Goal: Information Seeking & Learning: Learn about a topic

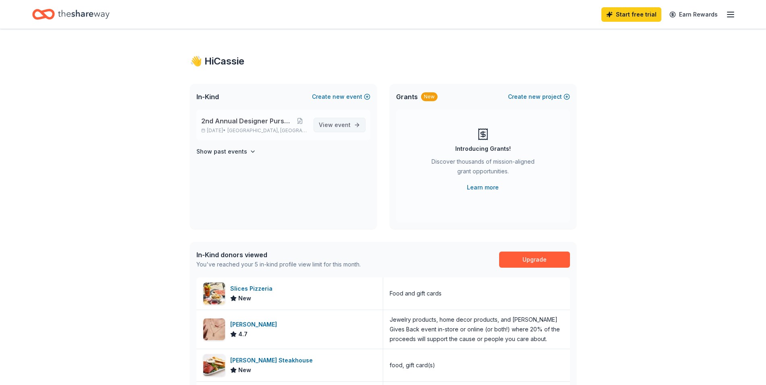
click at [330, 122] on span "View event" at bounding box center [335, 125] width 32 height 10
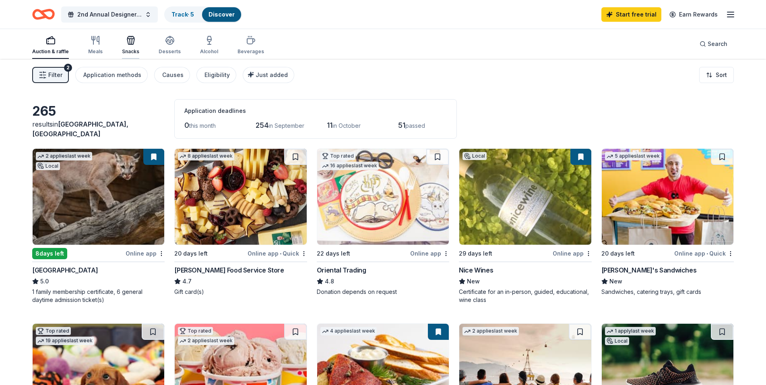
click at [135, 43] on div "button" at bounding box center [130, 40] width 17 height 10
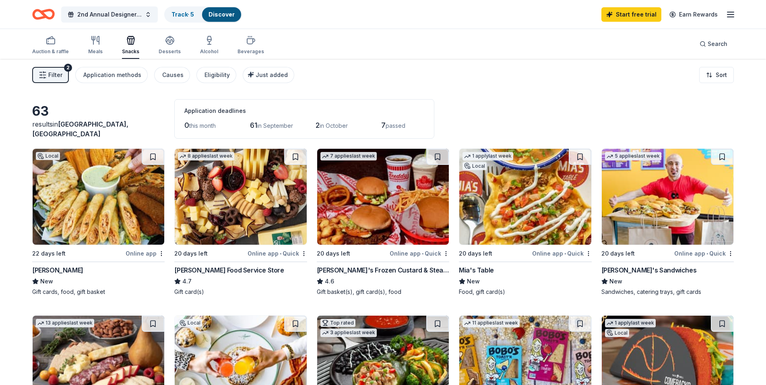
click at [410, 252] on div "Online app • Quick" at bounding box center [420, 253] width 60 height 10
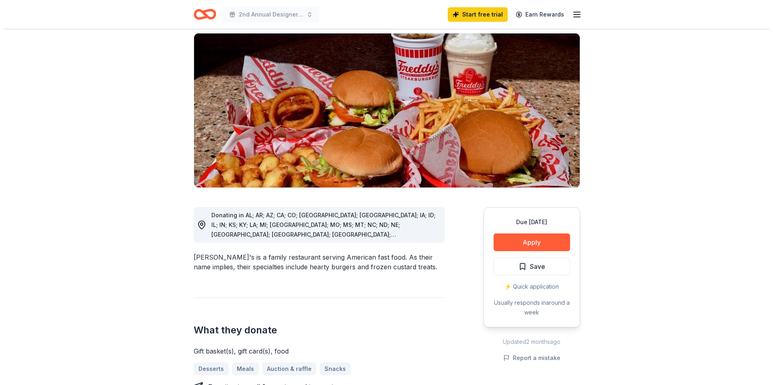
scroll to position [81, 0]
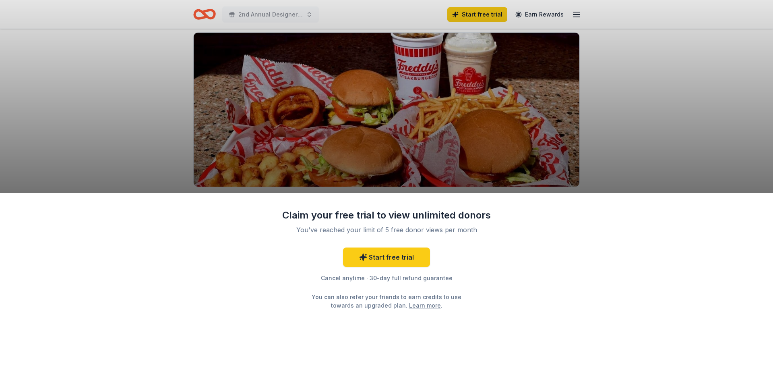
drag, startPoint x: 623, startPoint y: 149, endPoint x: 610, endPoint y: 154, distance: 13.6
click at [623, 149] on div "Claim your free trial to view unlimited donors You've reached your limit of 5 f…" at bounding box center [386, 192] width 773 height 385
